Goal: Transaction & Acquisition: Subscribe to service/newsletter

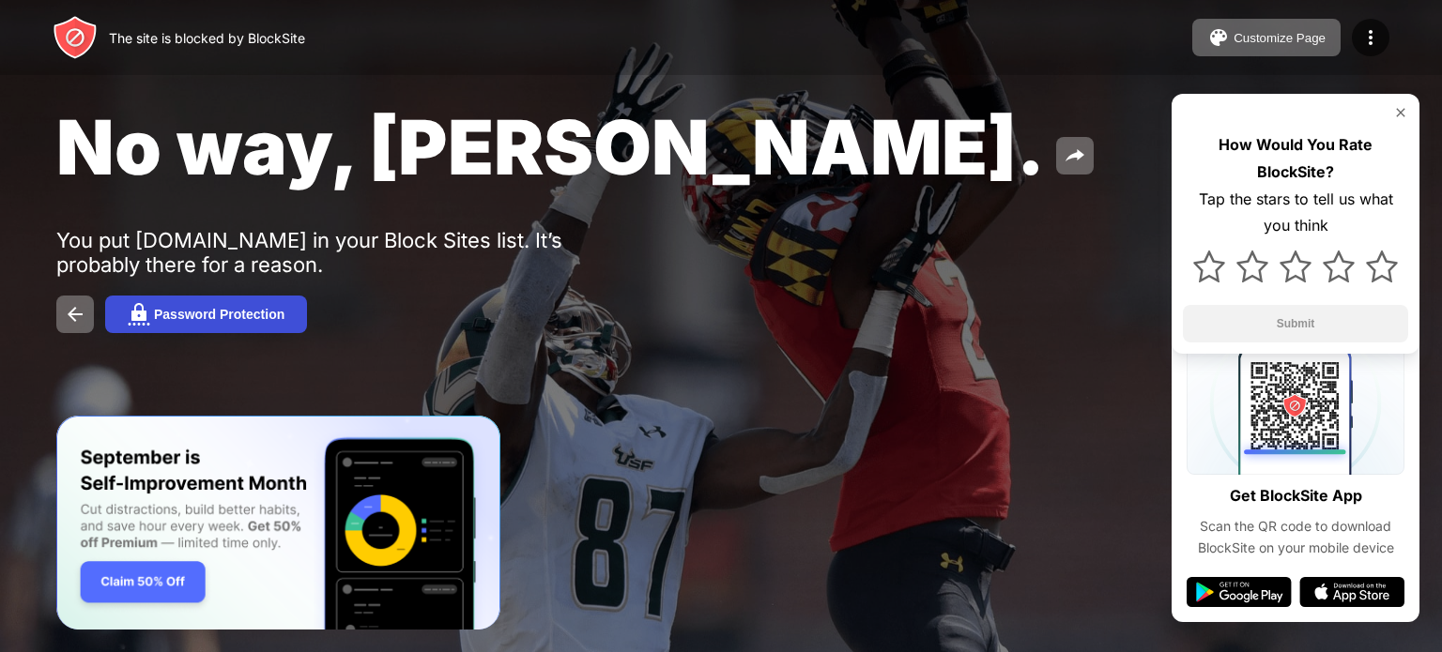
click at [190, 329] on button "Password Protection" at bounding box center [206, 315] width 202 height 38
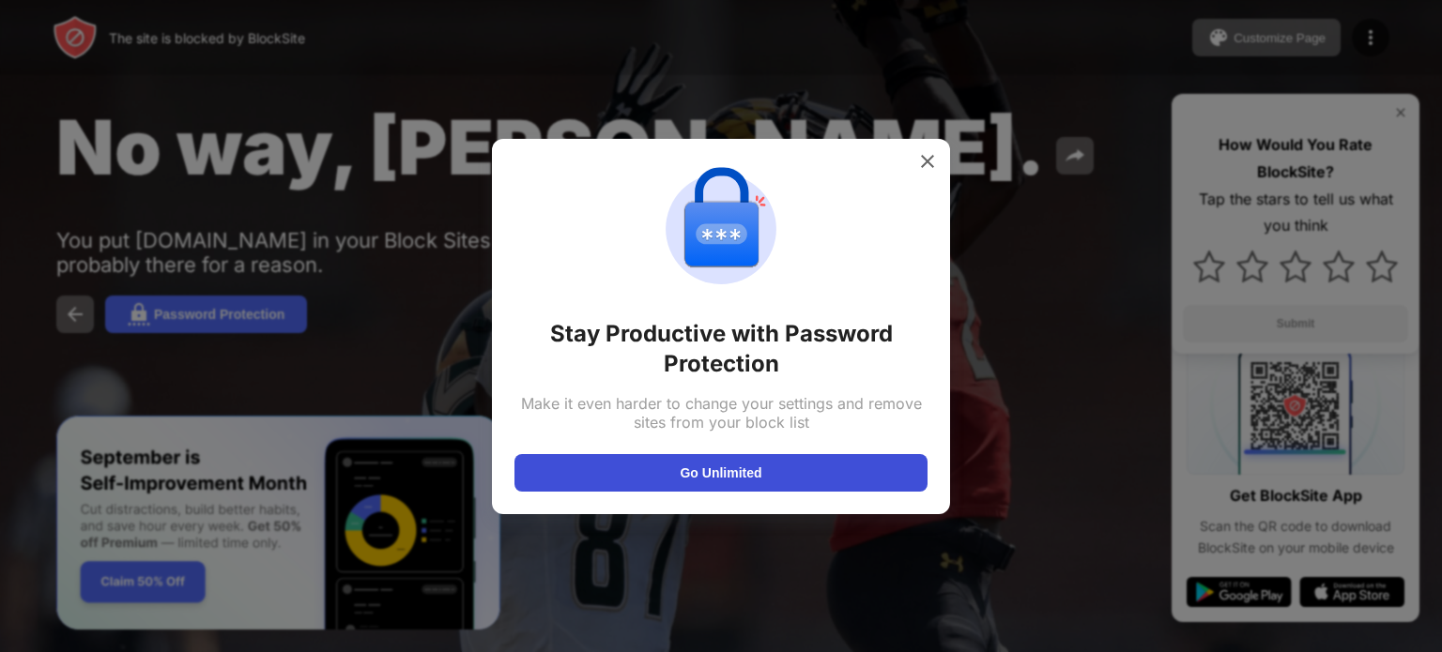
click at [762, 480] on button "Go Unlimited" at bounding box center [720, 473] width 413 height 38
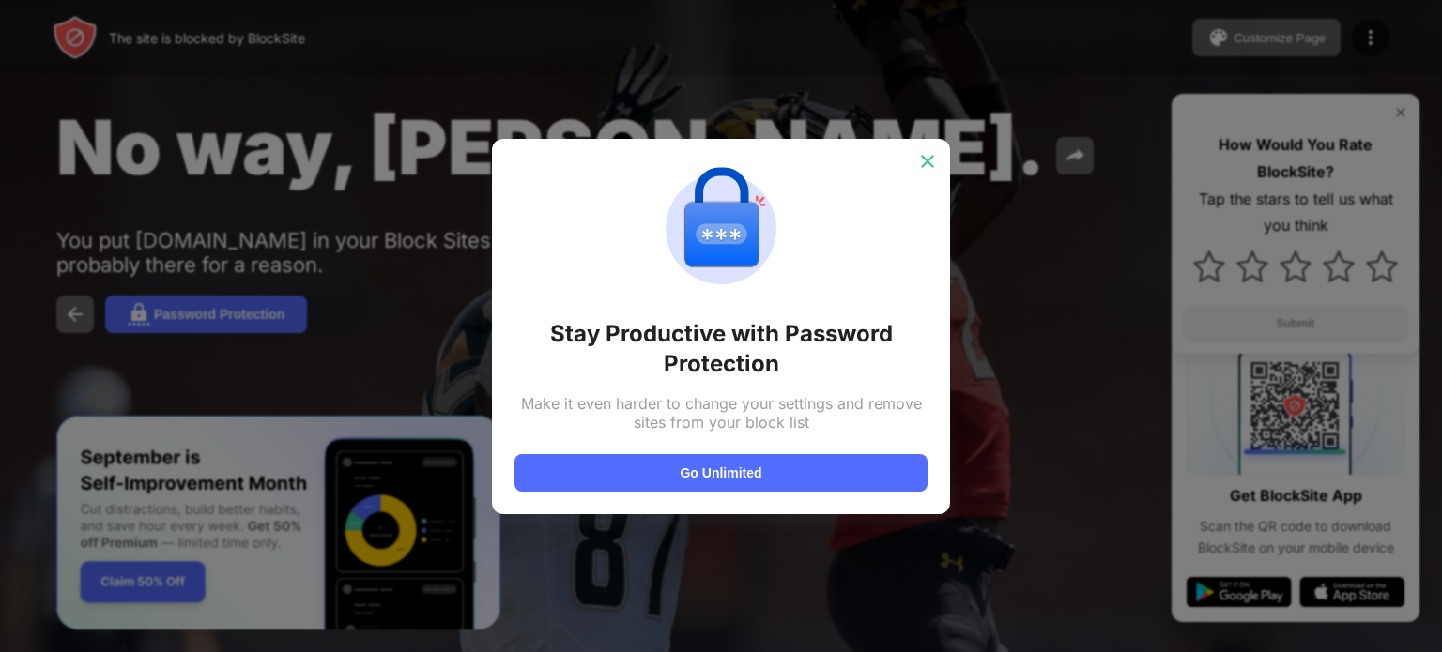
click at [925, 167] on img at bounding box center [927, 161] width 19 height 19
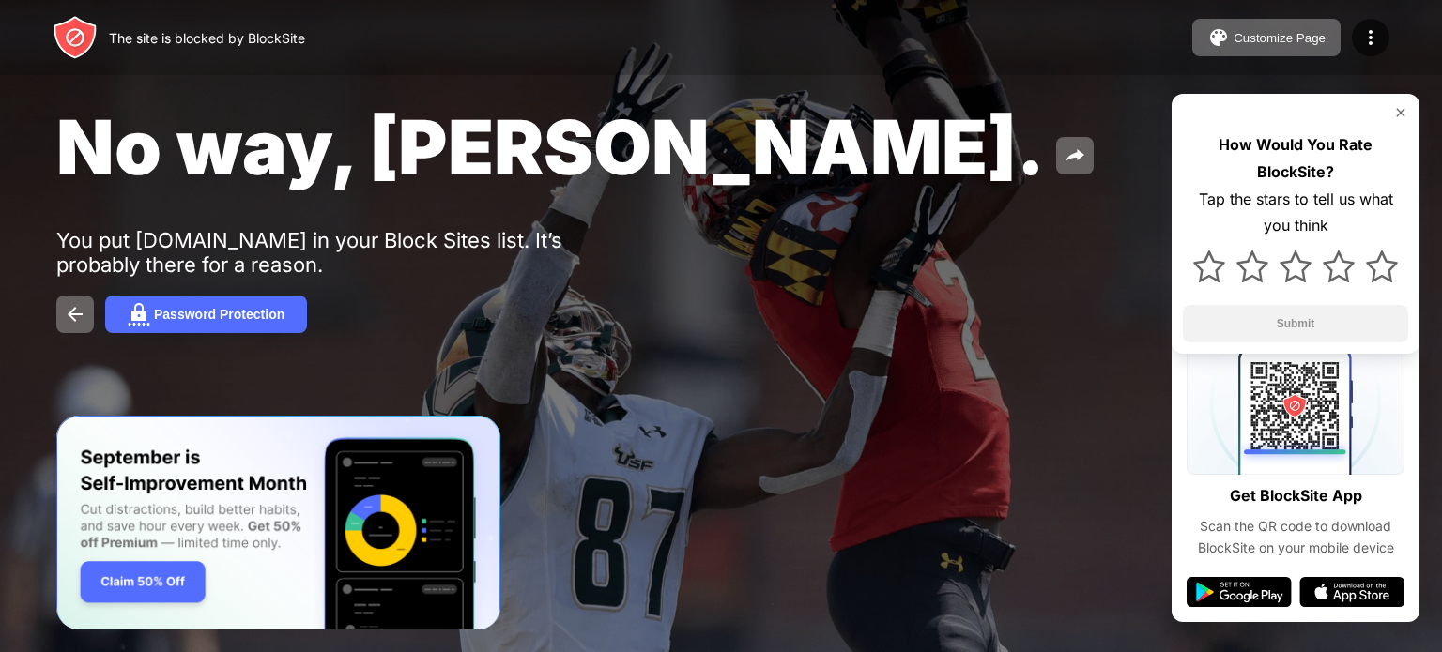
click at [164, 588] on img "Banner Message" at bounding box center [278, 523] width 444 height 215
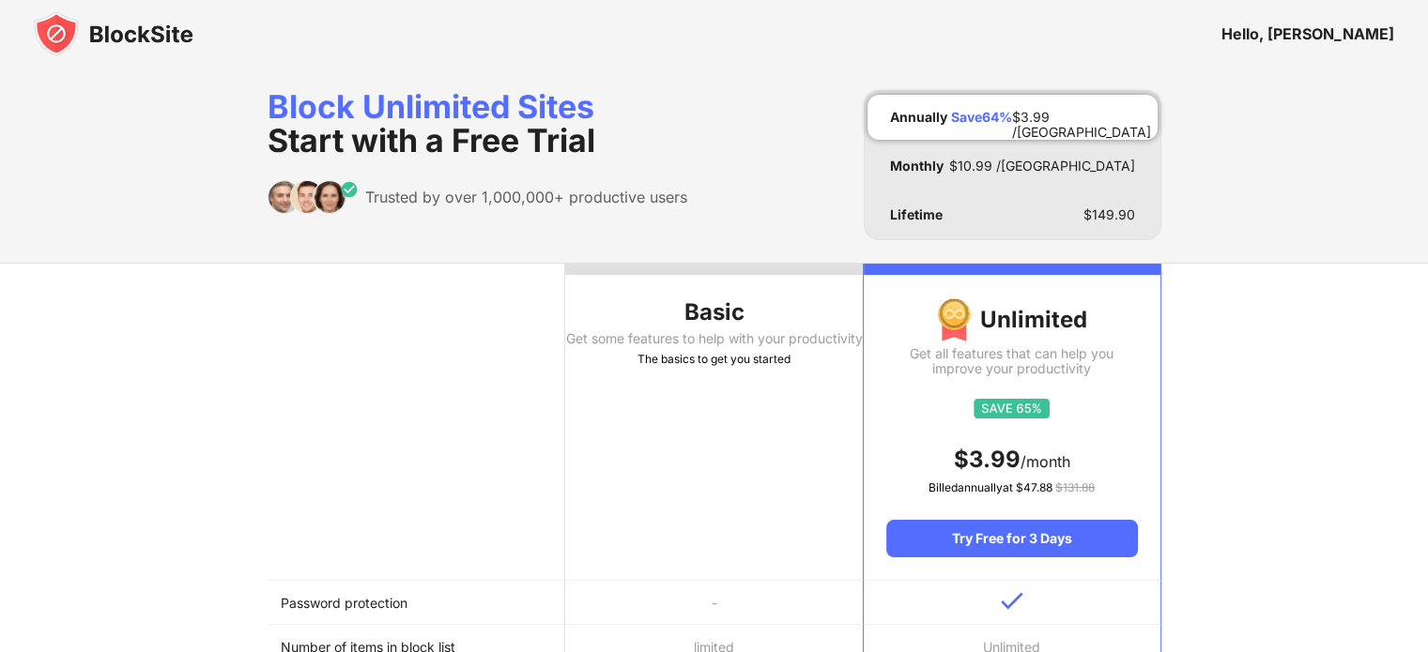
click at [993, 119] on div "Save 64 %" at bounding box center [981, 117] width 61 height 15
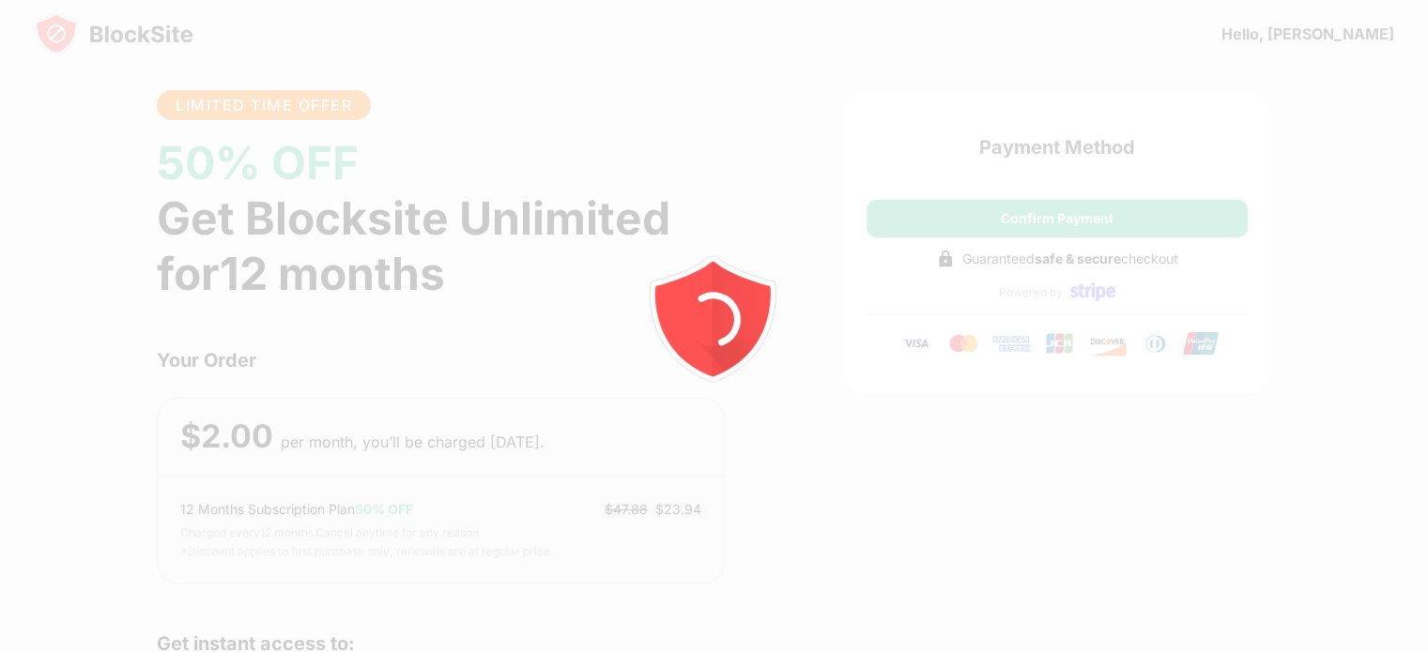
click at [786, 254] on icon "animation" at bounding box center [714, 327] width 338 height 338
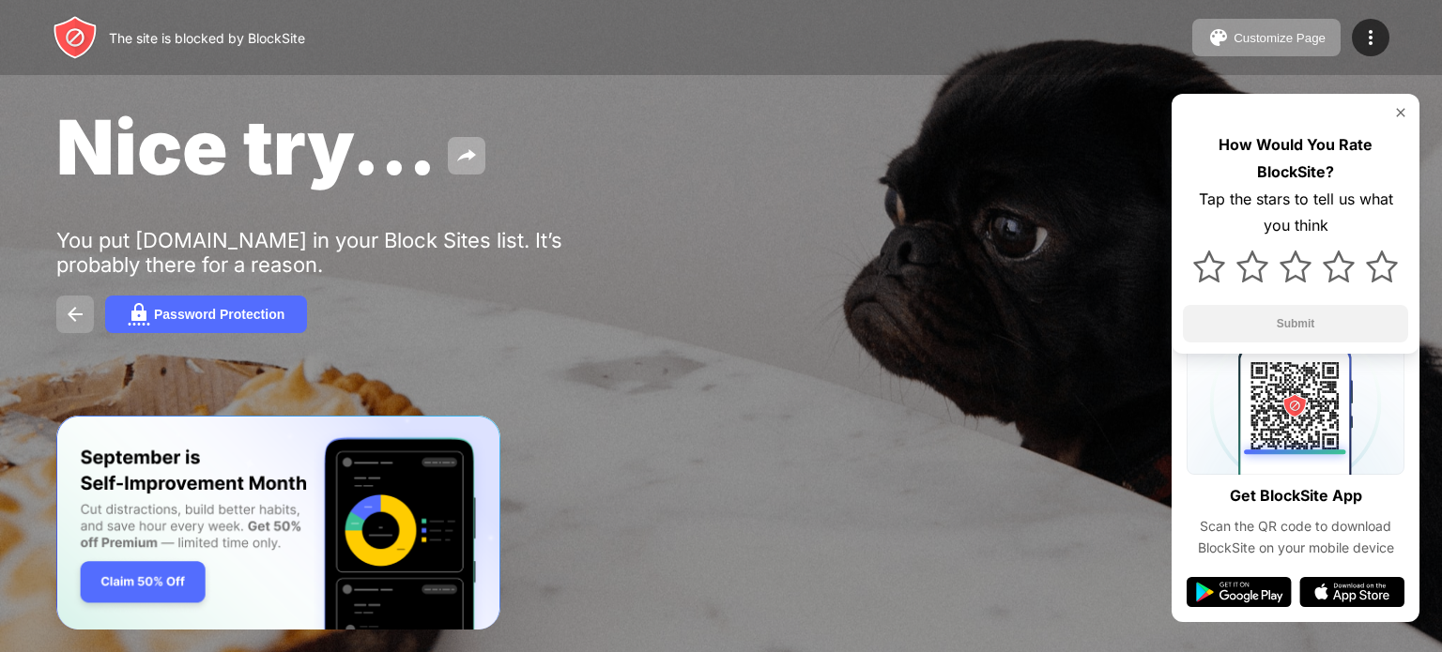
click at [84, 329] on button at bounding box center [75, 315] width 38 height 38
